Goal: Transaction & Acquisition: Purchase product/service

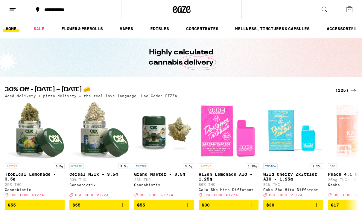
click at [341, 88] on div "(125)" at bounding box center [346, 90] width 22 height 7
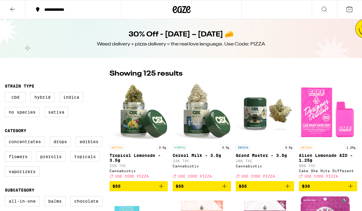
click at [347, 93] on img "Open page for Alien Lemonade AIO - 1.25g from Cake She Hits Different" at bounding box center [328, 112] width 58 height 60
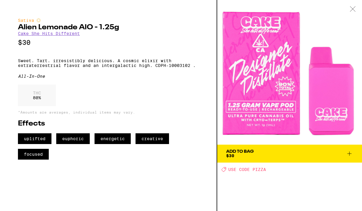
click at [355, 12] on div at bounding box center [353, 9] width 19 height 19
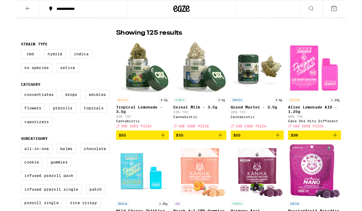
scroll to position [37, 0]
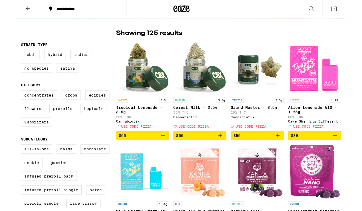
click at [19, 140] on label "Vaporizers" at bounding box center [22, 135] width 35 height 10
click at [6, 101] on input "Vaporizers" at bounding box center [6, 101] width 0 height 0
checkbox input "true"
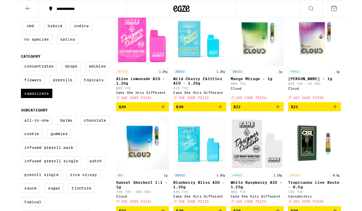
scroll to position [70, 0]
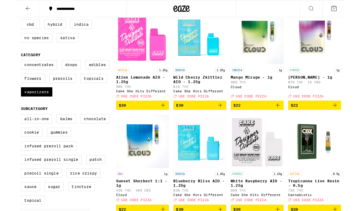
click at [161, 118] on icon "Add to bag" at bounding box center [161, 116] width 4 height 4
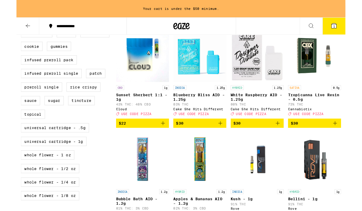
scroll to position [187, 0]
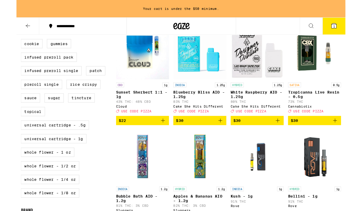
click at [227, 137] on icon "Add to bag" at bounding box center [224, 132] width 7 height 7
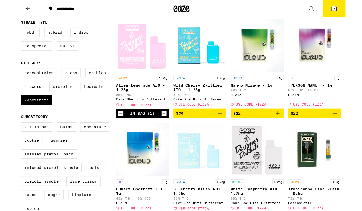
scroll to position [60, 0]
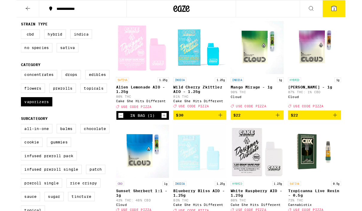
click at [291, 131] on icon "Add to bag" at bounding box center [287, 126] width 7 height 7
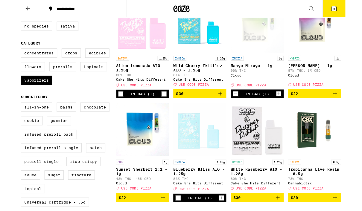
scroll to position [102, 0]
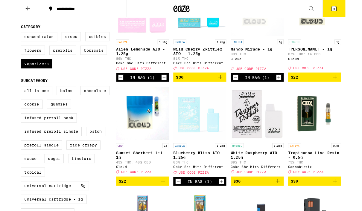
click at [351, 89] on icon "Add to bag" at bounding box center [350, 84] width 7 height 7
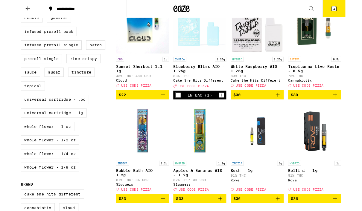
scroll to position [201, 0]
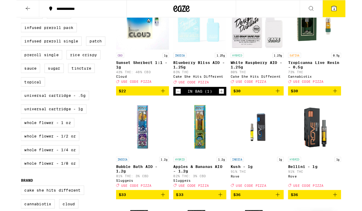
click at [321, 104] on span "$30" at bounding box center [328, 100] width 52 height 7
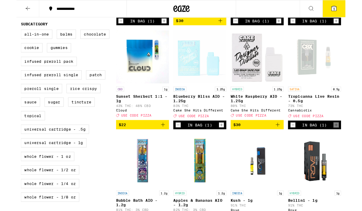
scroll to position [181, 0]
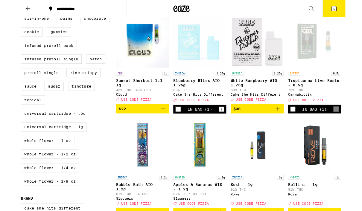
click at [306, 124] on icon "Decrement" at bounding box center [304, 120] width 5 height 7
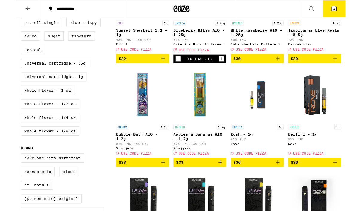
scroll to position [236, 0]
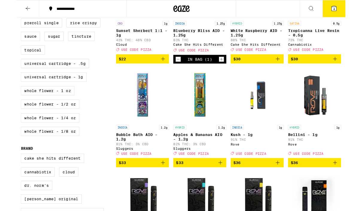
click at [21, 90] on label "Universal Cartridge - 1g" at bounding box center [41, 85] width 72 height 10
checkbox input "true"
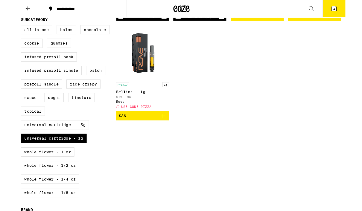
scroll to position [155, 0]
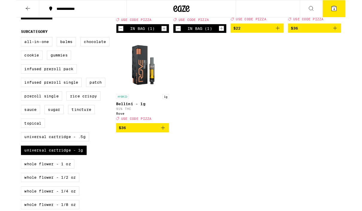
click at [15, 51] on label "All-In-One" at bounding box center [22, 46] width 35 height 10
click at [6, 42] on input "All-In-One" at bounding box center [6, 42] width 0 height 0
checkbox input "true"
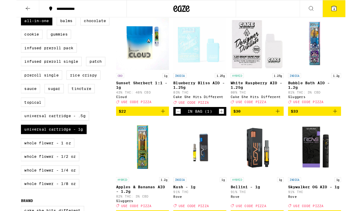
scroll to position [179, 0]
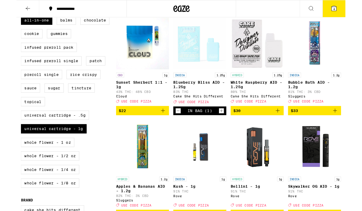
click at [289, 124] on icon "Add to bag" at bounding box center [288, 122] width 4 height 4
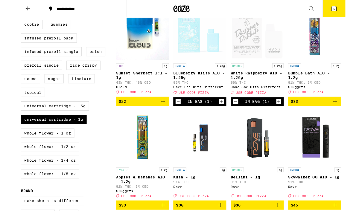
scroll to position [191, 0]
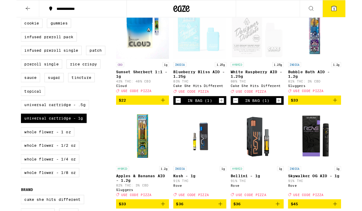
click at [354, 6] on button "5" at bounding box center [349, 9] width 25 height 19
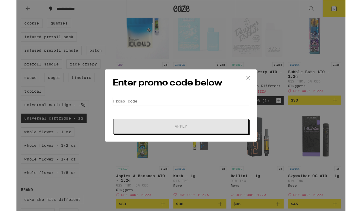
click at [139, 122] on form "Promo Code Apply" at bounding box center [181, 127] width 150 height 41
click at [135, 107] on input "Promo Code" at bounding box center [181, 111] width 150 height 9
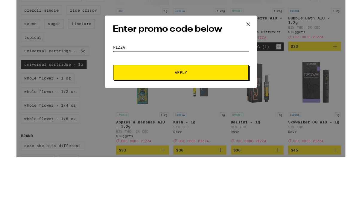
type input "Pizza"
click at [143, 131] on button "Apply" at bounding box center [181, 139] width 149 height 17
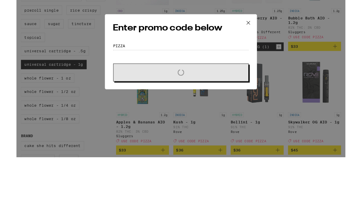
scroll to position [250, 0]
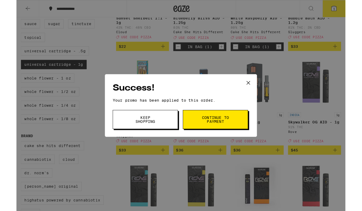
click at [214, 132] on span "Continue to payment" at bounding box center [219, 132] width 31 height 8
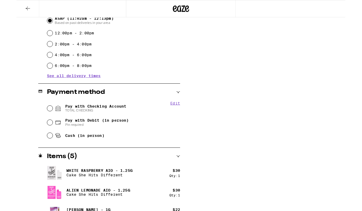
scroll to position [178, 0]
click at [42, 126] on div "Pay with Checking Account TOTAL CHECKING" at bounding box center [107, 120] width 146 height 16
click at [40, 119] on input "Pay with Checking Account TOTAL CHECKING" at bounding box center [37, 120] width 6 height 6
radio input "true"
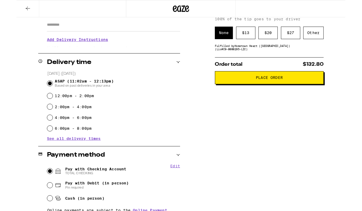
scroll to position [111, 0]
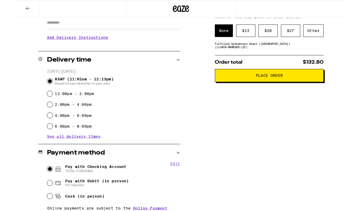
click at [257, 85] on span "Place Order" at bounding box center [279, 83] width 110 height 4
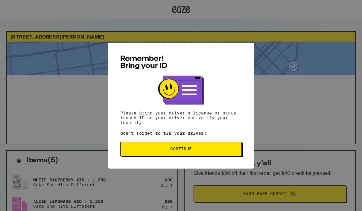
click at [162, 148] on button "Continue" at bounding box center [181, 149] width 122 height 14
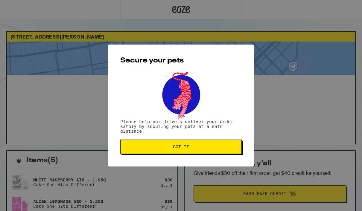
click at [163, 151] on button "Got it" at bounding box center [181, 147] width 122 height 14
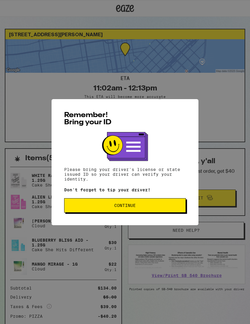
click at [92, 206] on span "Continue" at bounding box center [124, 205] width 111 height 4
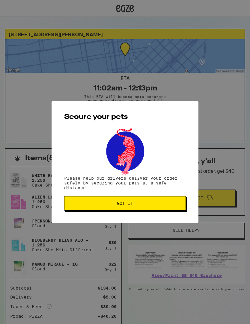
click at [100, 204] on span "Got it" at bounding box center [124, 203] width 111 height 4
